Goal: Task Accomplishment & Management: Manage account settings

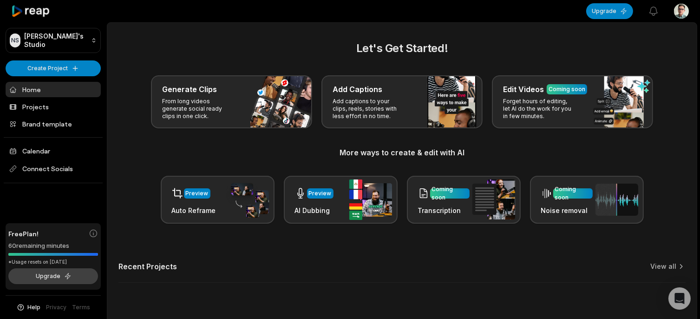
click at [44, 279] on button "Upgrade" at bounding box center [53, 276] width 90 height 16
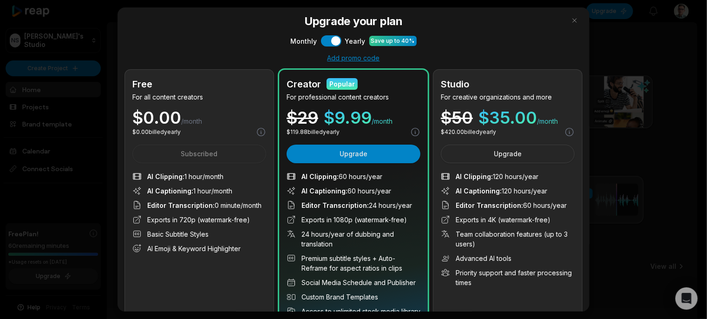
click at [43, 279] on div at bounding box center [353, 159] width 707 height 319
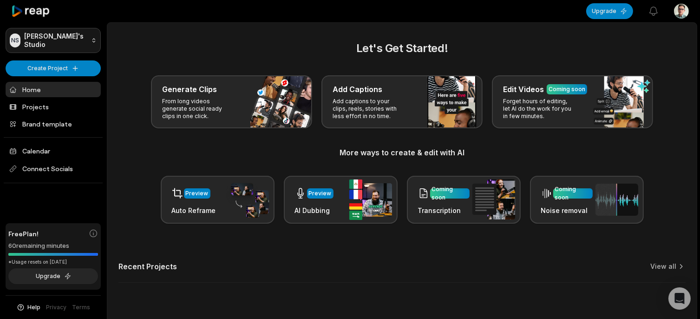
click at [94, 37] on html "NS [PERSON_NAME]'s Studio Create Project Home Projects Brand template Calendar …" at bounding box center [350, 159] width 700 height 319
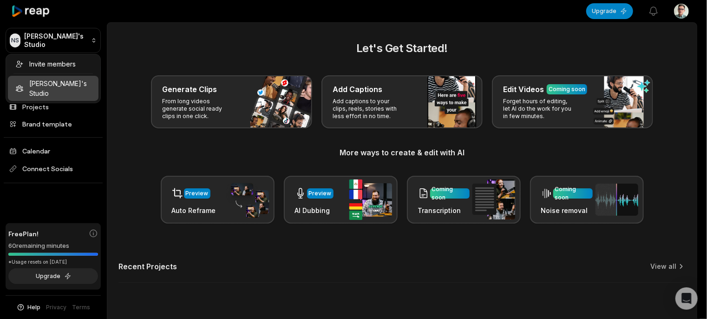
click at [680, 10] on html "NS [PERSON_NAME]'s Studio Create Project Home Projects Brand template Calendar …" at bounding box center [353, 159] width 707 height 319
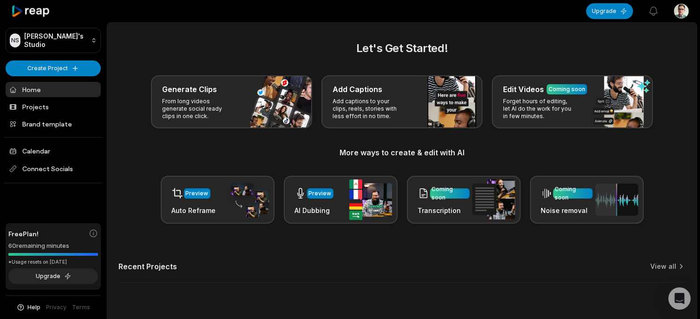
click at [681, 12] on html "NS [PERSON_NAME]'s Studio Create Project Home Projects Brand template Calendar …" at bounding box center [350, 159] width 700 height 319
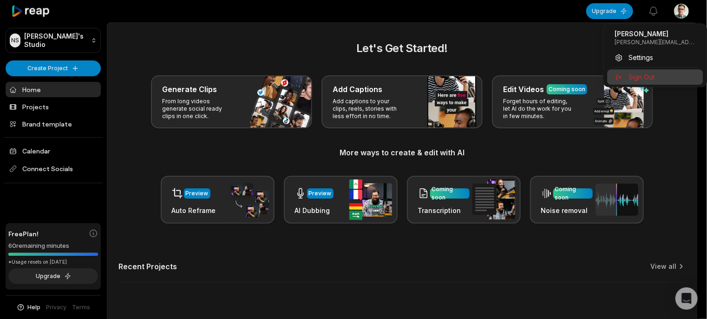
click at [648, 79] on span "Sign Out" at bounding box center [642, 77] width 26 height 10
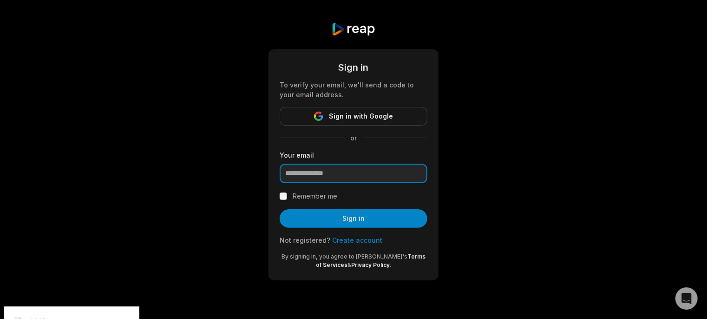
click at [331, 175] on input "email" at bounding box center [354, 174] width 148 height 20
click at [493, 120] on div "Sign in To verify your email, we'll send a code to your email address. Sign in …" at bounding box center [353, 151] width 707 height 303
click at [335, 168] on input "email" at bounding box center [354, 174] width 148 height 20
type input "**********"
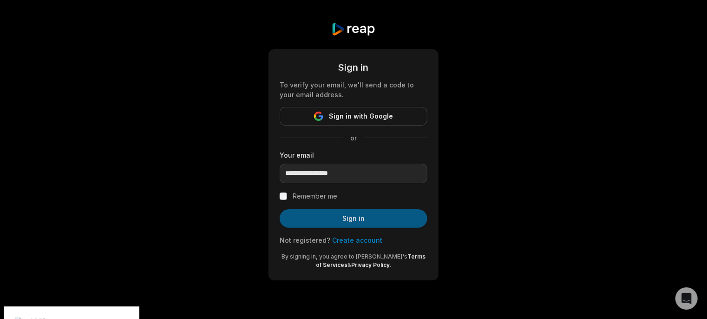
click at [348, 216] on button "Sign in" at bounding box center [354, 218] width 148 height 19
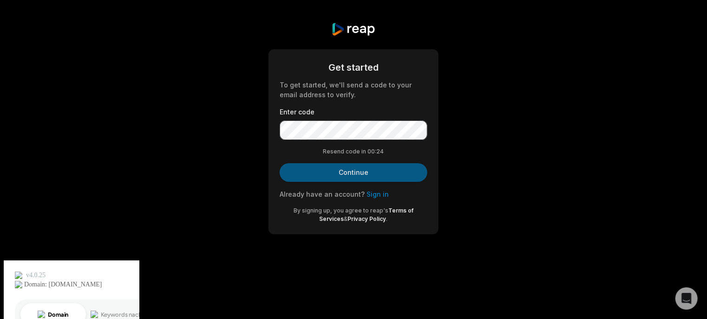
click at [351, 177] on button "Continue" at bounding box center [354, 172] width 148 height 19
